Goal: Obtain resource: Obtain resource

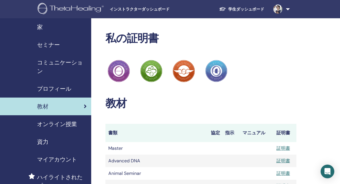
scroll to position [103, 0]
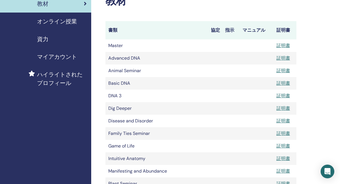
click at [42, 40] on span "資力" at bounding box center [42, 39] width 11 height 9
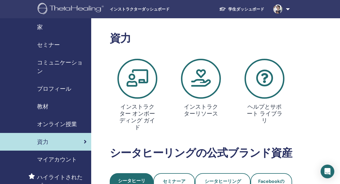
click at [44, 102] on span "教材" at bounding box center [42, 106] width 11 height 9
click at [43, 103] on span "教材" at bounding box center [42, 106] width 11 height 9
click at [43, 106] on span "教材" at bounding box center [42, 106] width 11 height 9
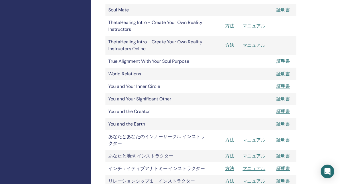
scroll to position [438, 0]
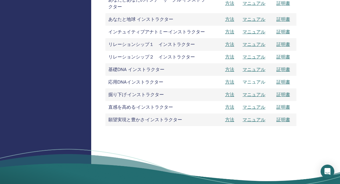
click at [254, 82] on link "マニュアル" at bounding box center [254, 82] width 23 height 6
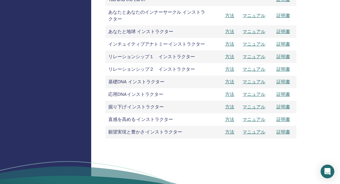
scroll to position [152, 0]
